Goal: Use online tool/utility: Utilize a website feature to perform a specific function

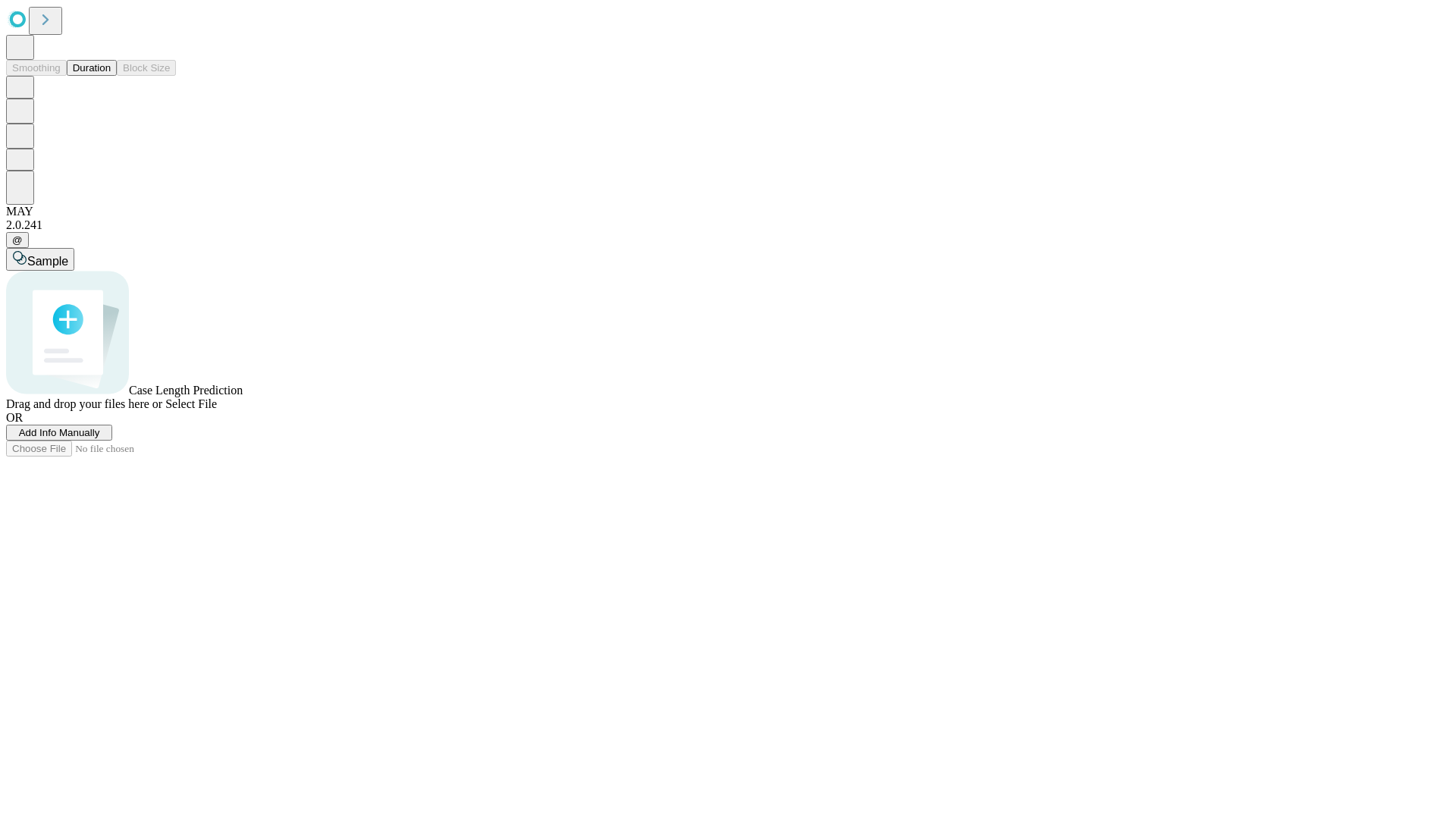
click at [111, 76] on button "Duration" at bounding box center [91, 67] width 51 height 16
click at [100, 439] on span "Add Info Manually" at bounding box center [59, 432] width 81 height 11
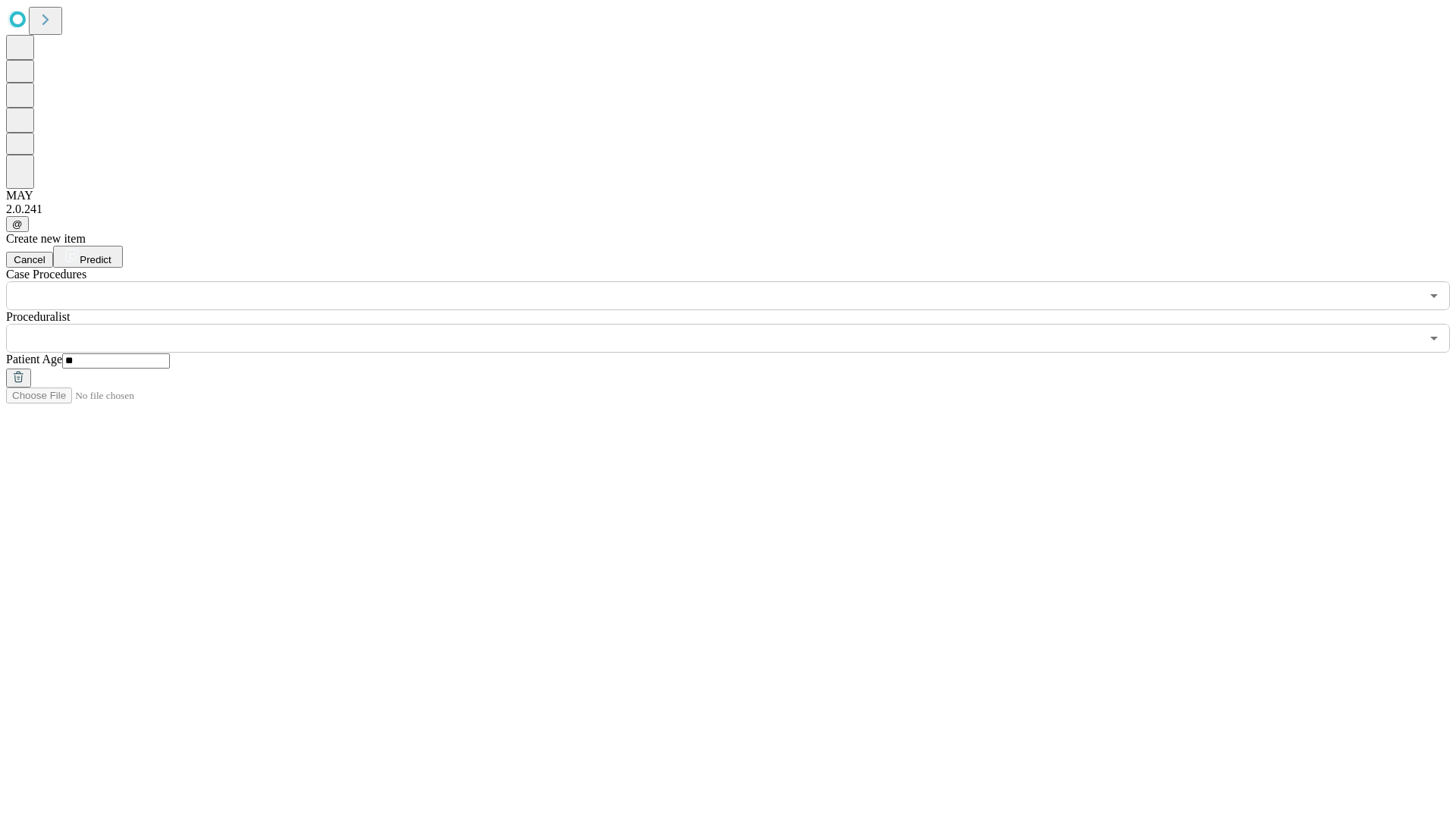
type input "**"
click at [739, 324] on input "text" at bounding box center [713, 338] width 1414 height 29
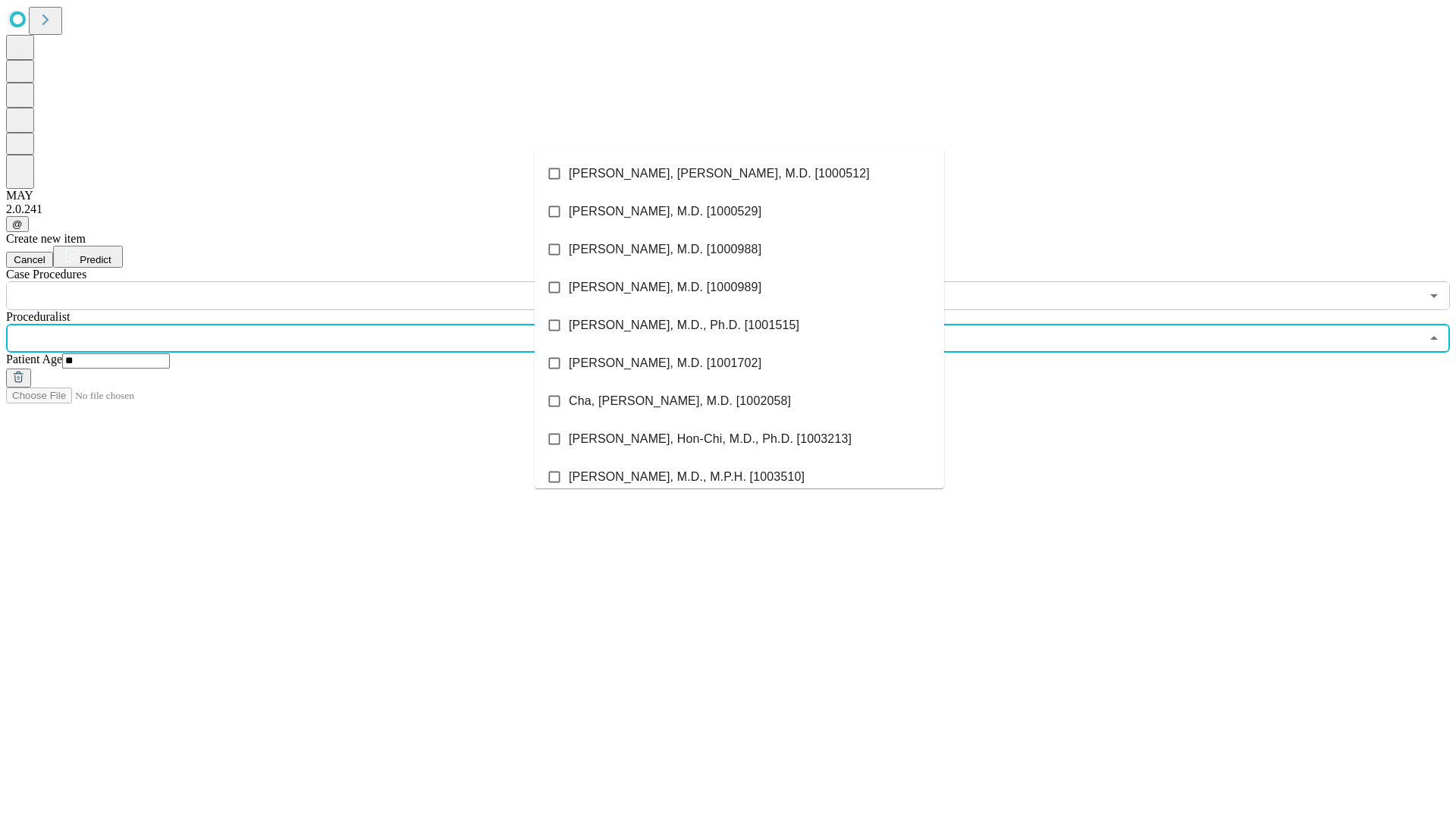
click at [739, 173] on li "[PERSON_NAME], [PERSON_NAME], M.D. [1000512]" at bounding box center [739, 173] width 409 height 38
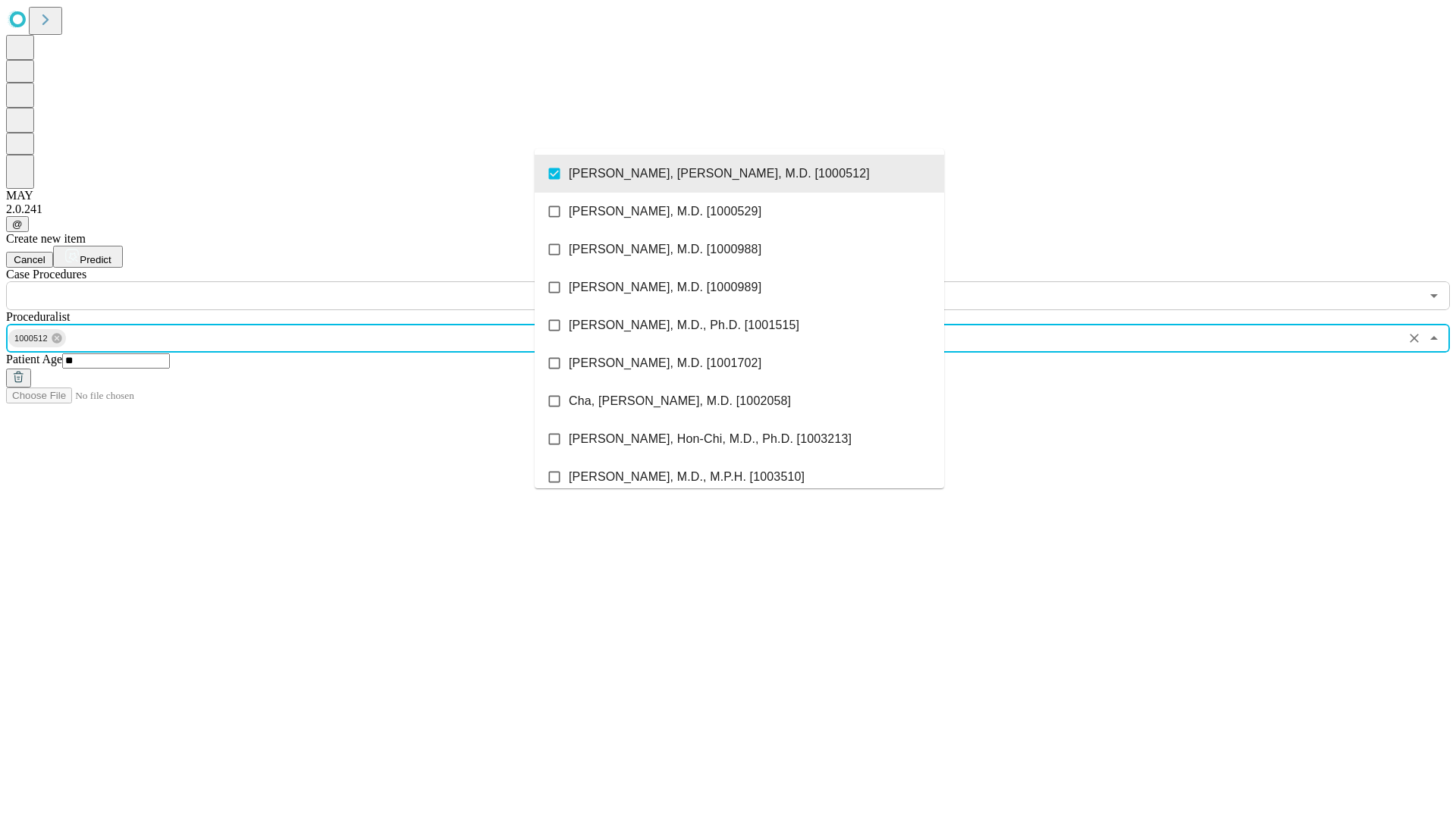
click at [319, 281] on input "text" at bounding box center [713, 295] width 1414 height 29
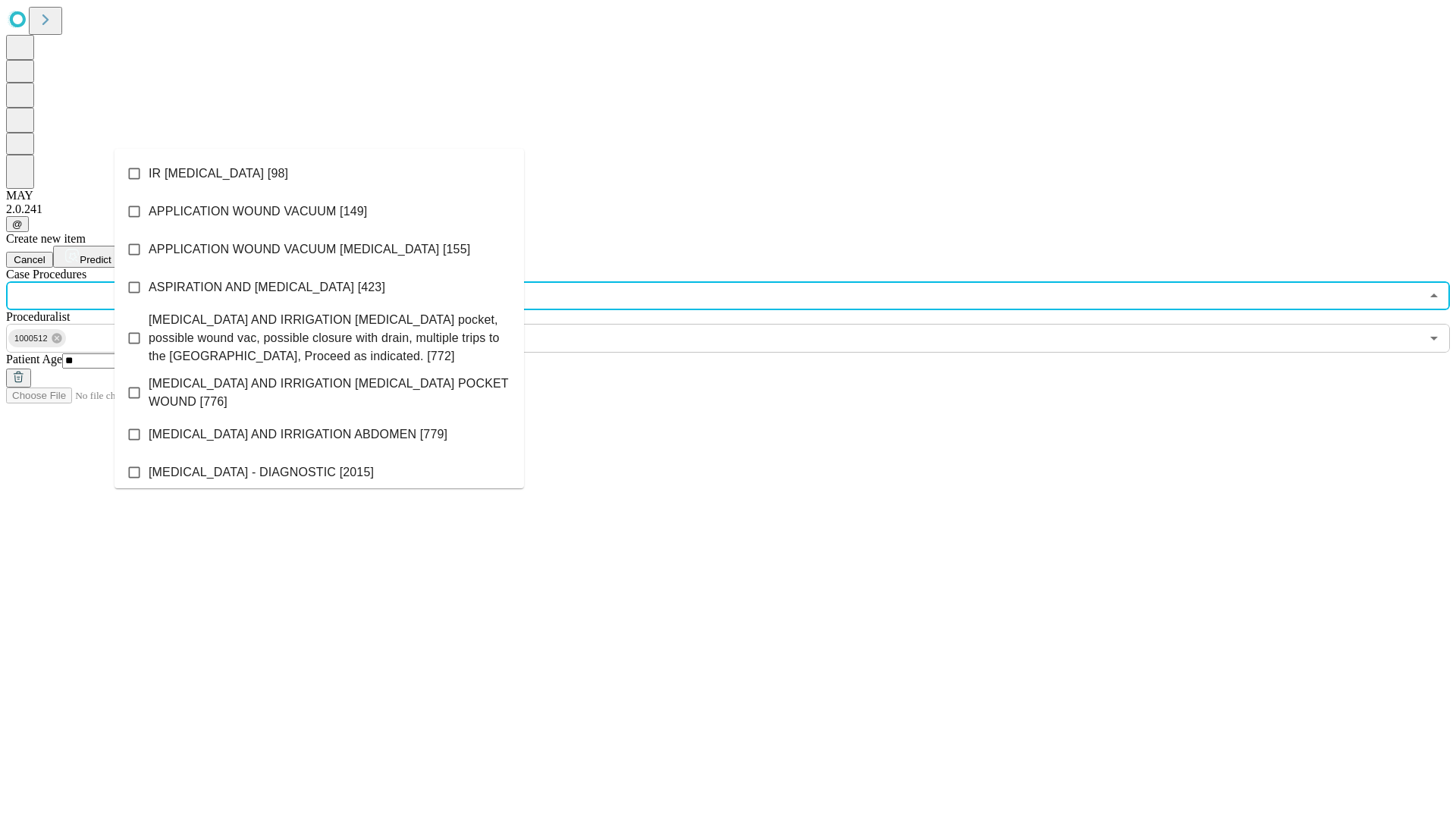
click at [319, 173] on li "IR [MEDICAL_DATA] [98]" at bounding box center [319, 173] width 409 height 38
click at [111, 254] on span "Predict" at bounding box center [94, 258] width 31 height 11
